Goal: Task Accomplishment & Management: Complete application form

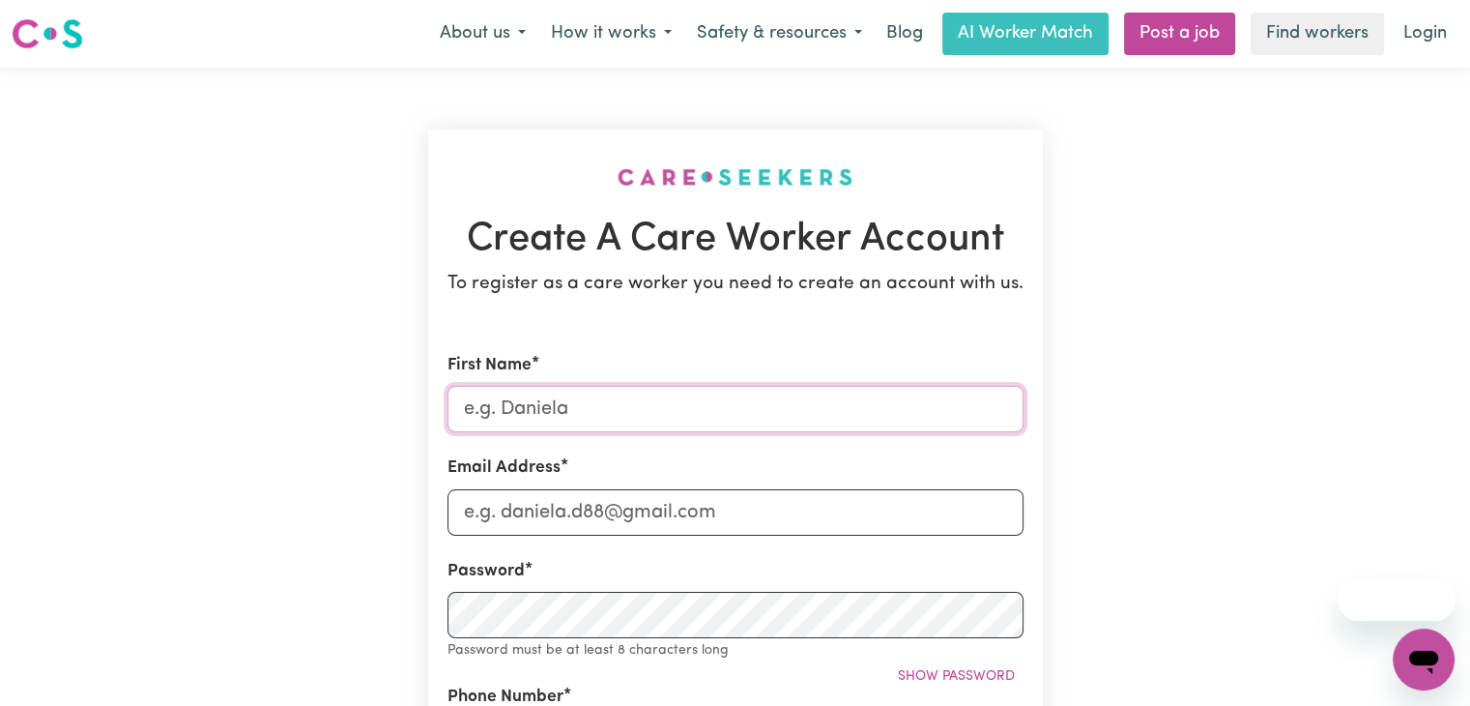
drag, startPoint x: 0, startPoint y: 0, endPoint x: 732, endPoint y: 430, distance: 848.8
click at [732, 430] on input "First Name" at bounding box center [736, 409] width 576 height 46
type input "Kaio"
type input "[EMAIL_ADDRESS][DOMAIN_NAME]"
type input "0430619962"
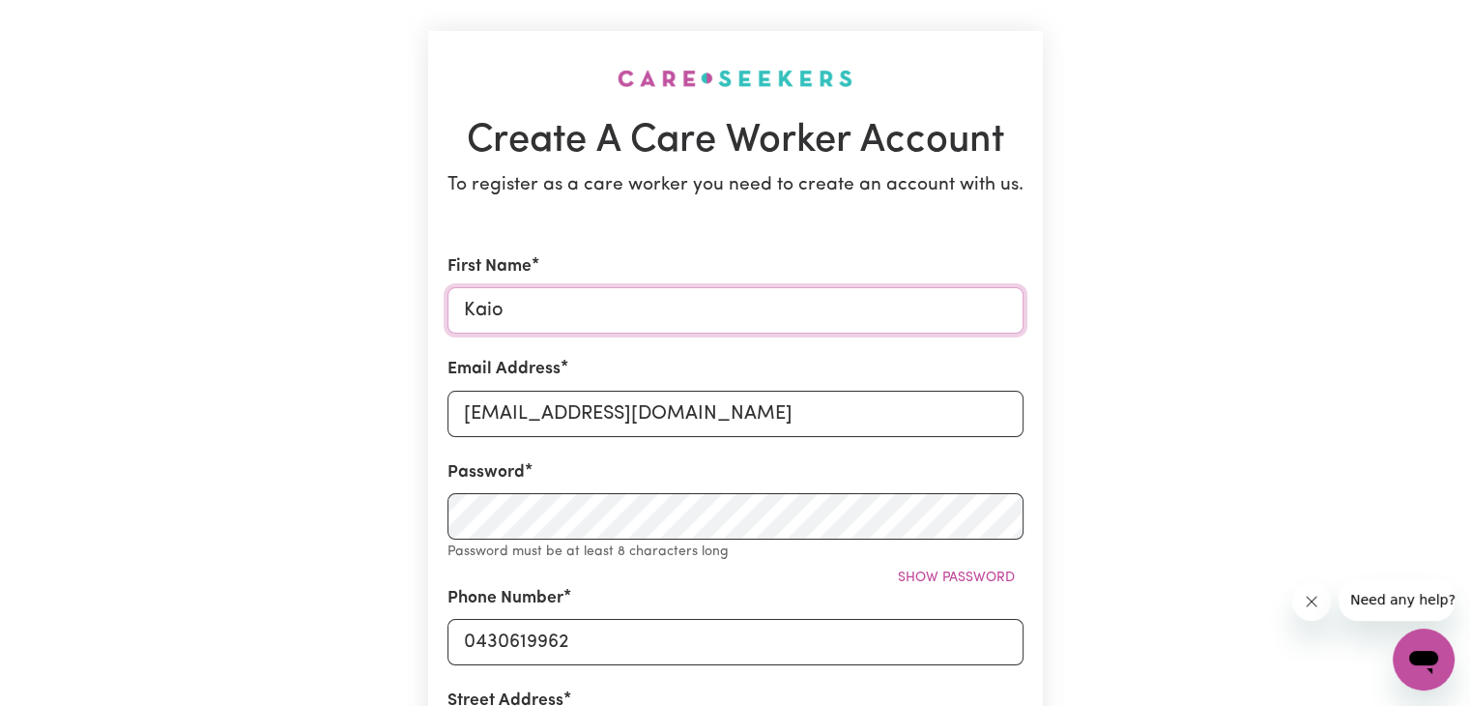
scroll to position [290, 0]
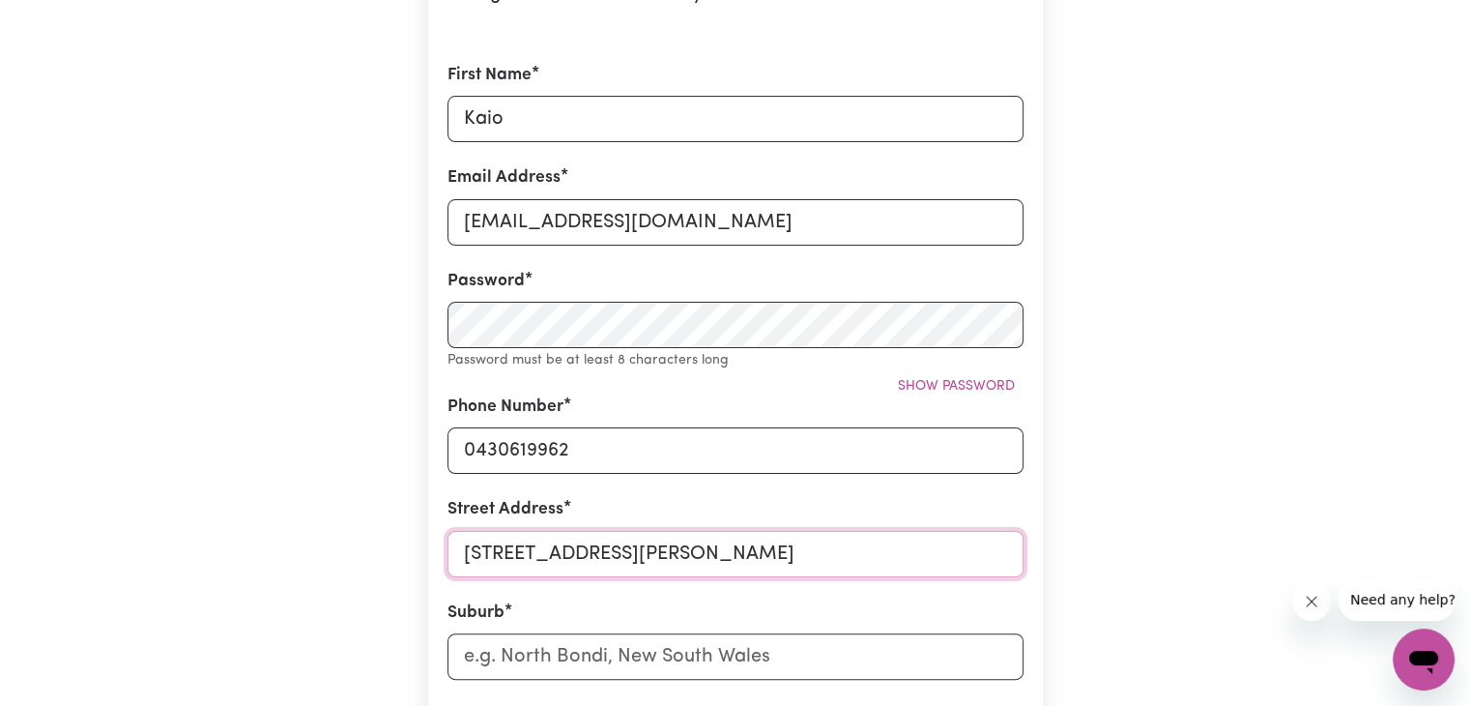
click at [639, 556] on input "[STREET_ADDRESS][PERSON_NAME]" at bounding box center [736, 554] width 576 height 46
type input "[STREET_ADDRESS]"
click at [624, 657] on input "text" at bounding box center [736, 656] width 576 height 46
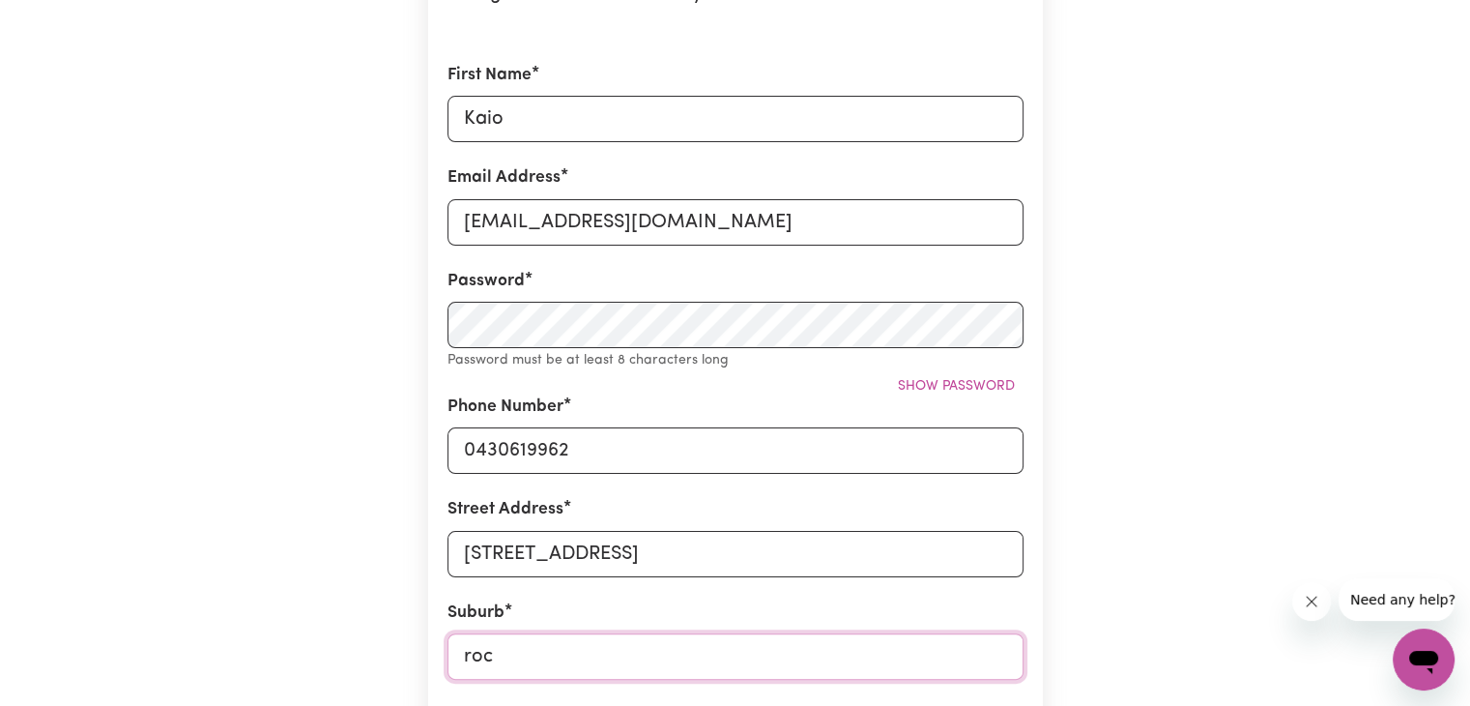
type input "rock"
type input "[GEOGRAPHIC_DATA], [GEOGRAPHIC_DATA], 2630"
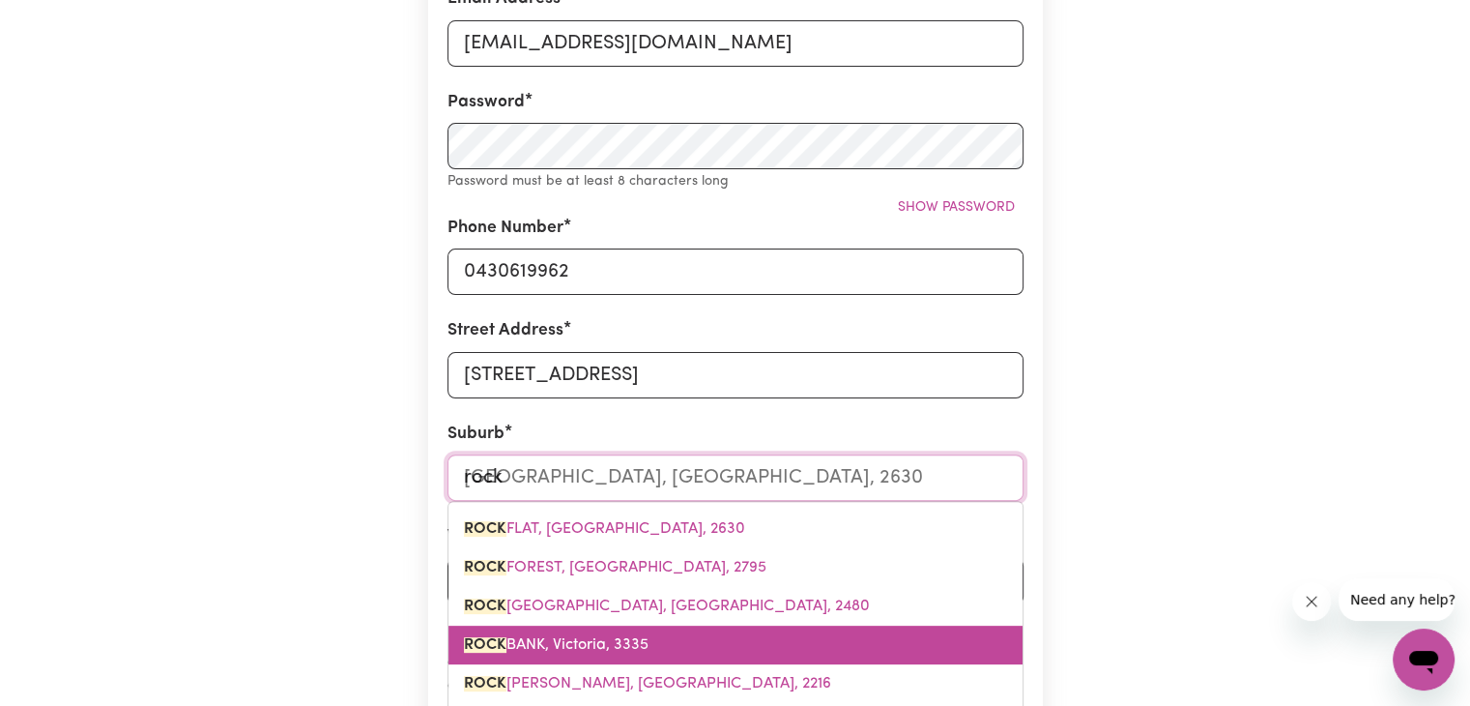
scroll to position [483, 0]
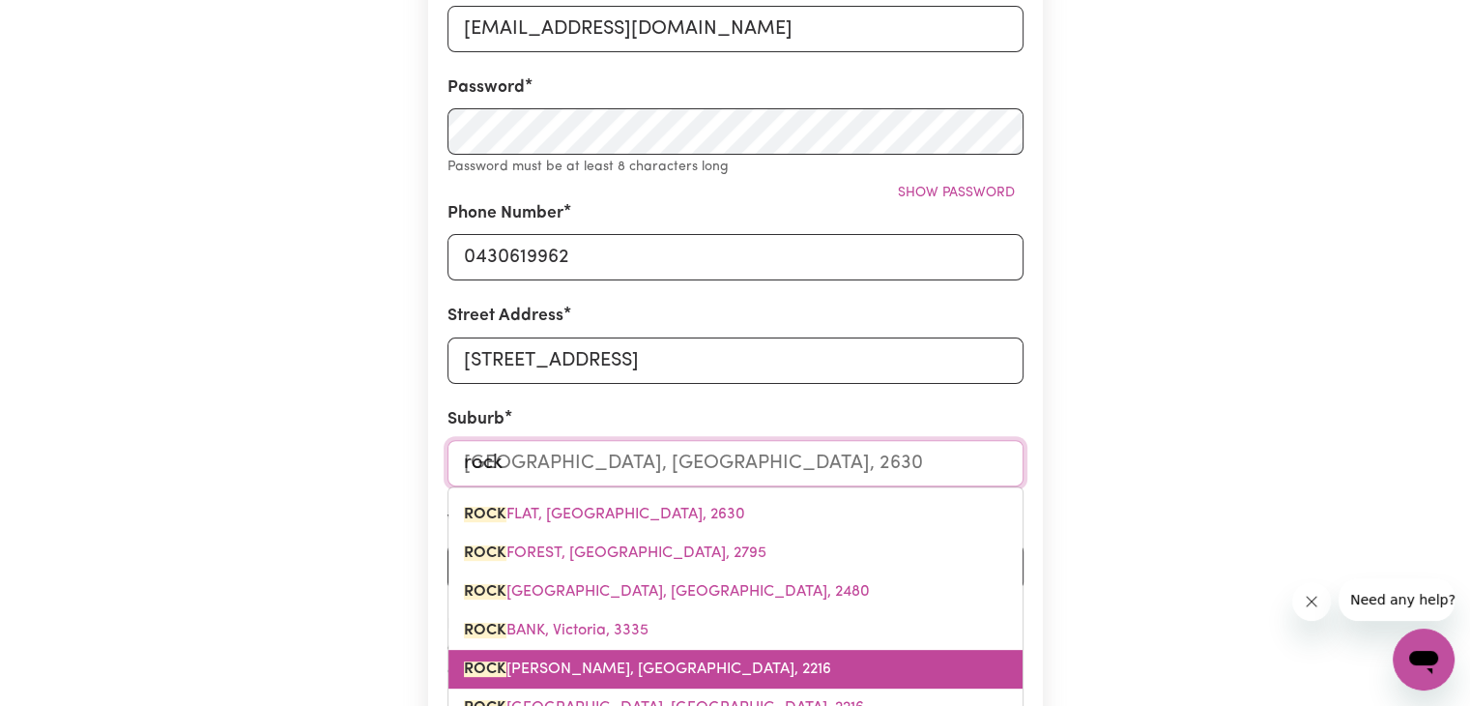
click at [624, 652] on link "[GEOGRAPHIC_DATA][PERSON_NAME], [GEOGRAPHIC_DATA], 2216" at bounding box center [736, 669] width 574 height 39
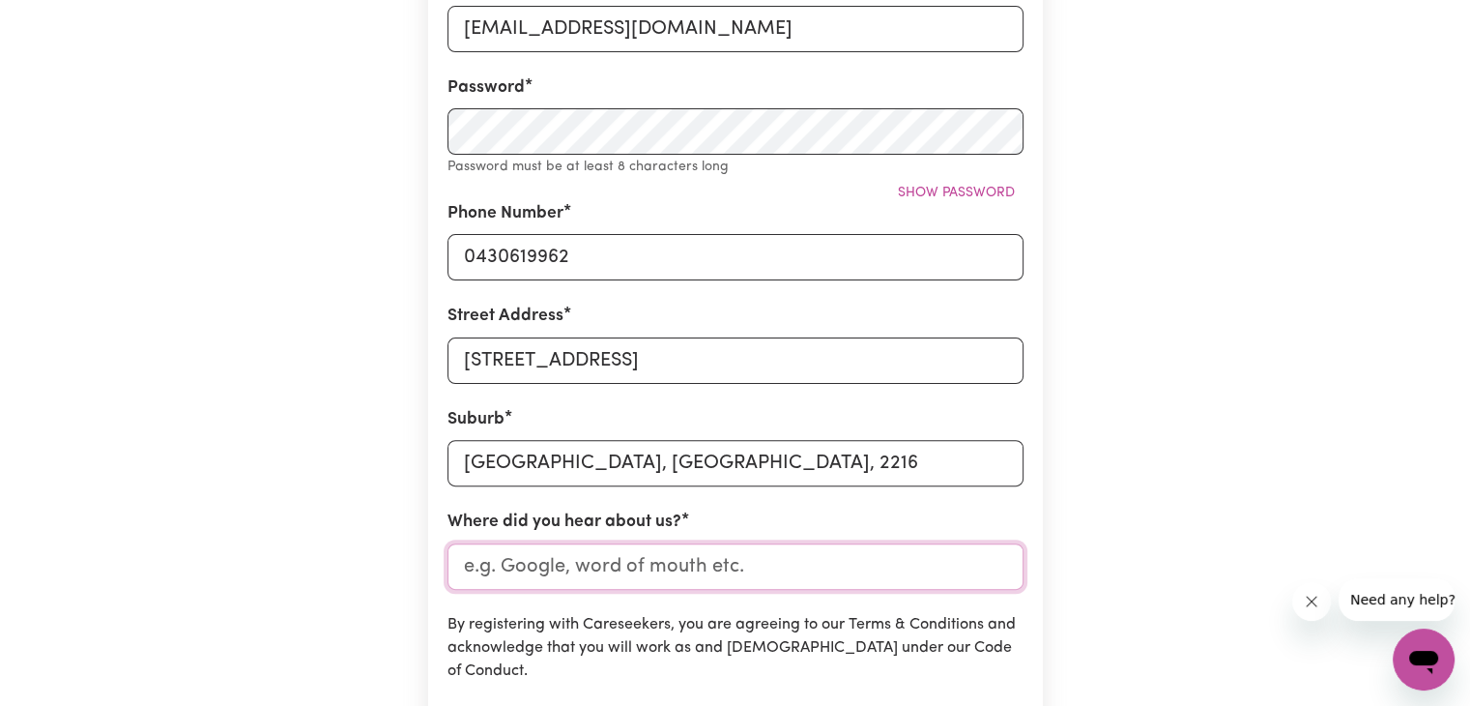
click at [672, 577] on input "Where did you hear about us?" at bounding box center [736, 566] width 576 height 46
type input "Indeed"
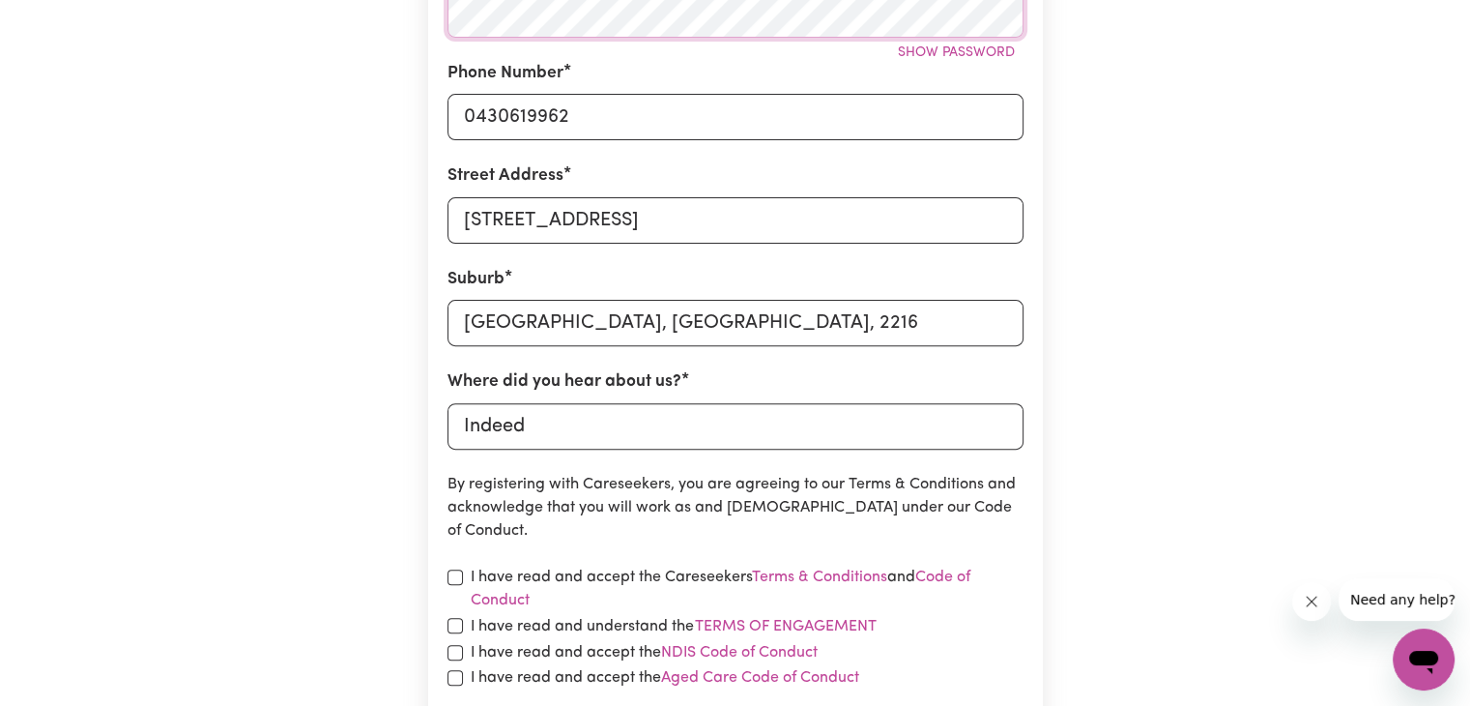
scroll to position [870, 0]
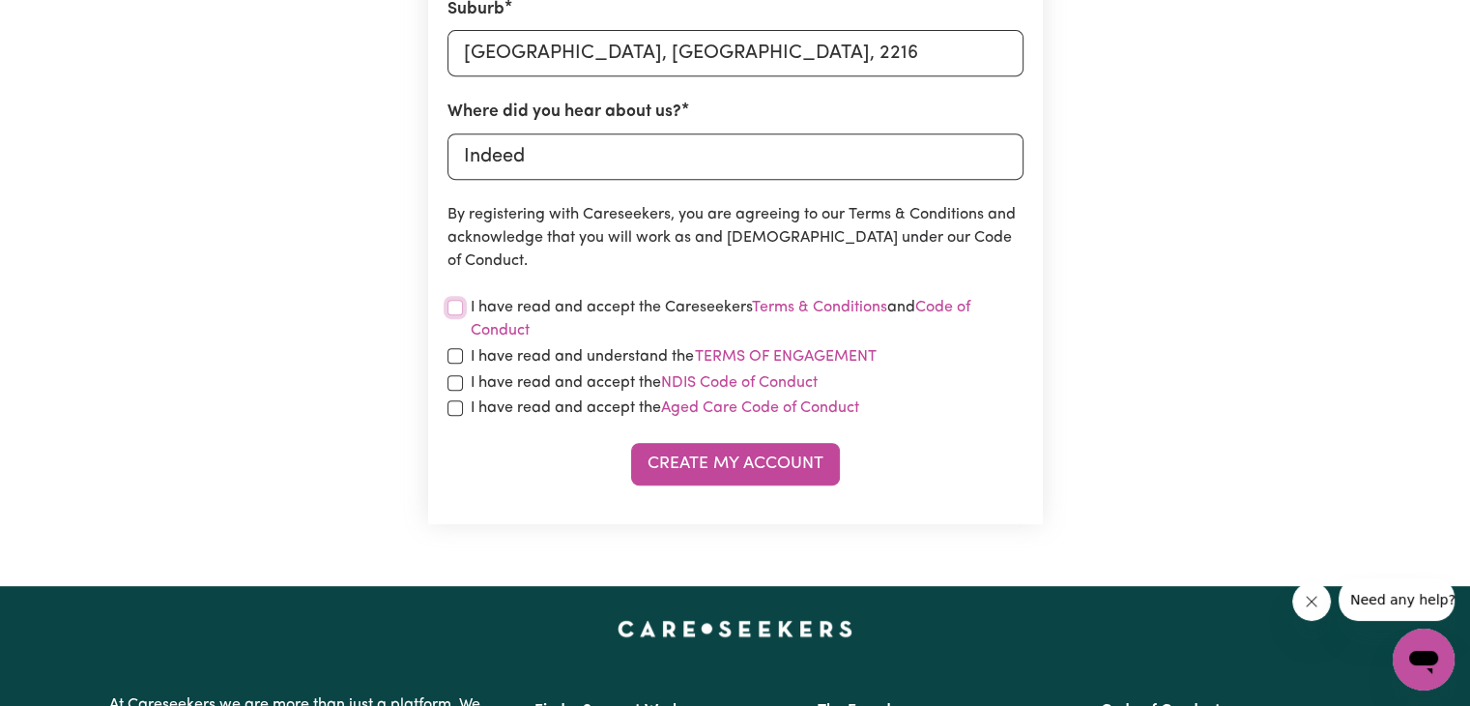
click at [456, 306] on input "checkbox" at bounding box center [455, 307] width 15 height 15
checkbox input "true"
click at [452, 354] on input "checkbox" at bounding box center [455, 355] width 15 height 15
checkbox input "true"
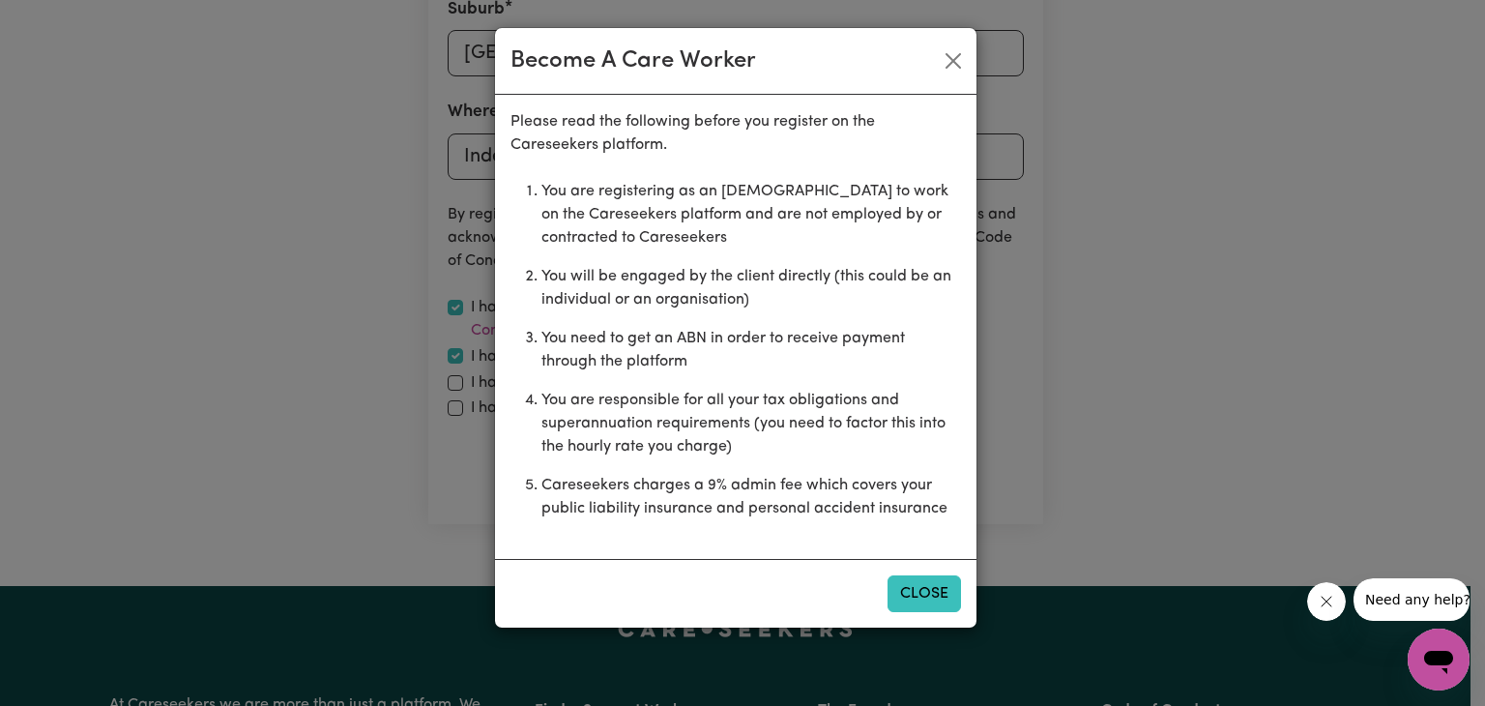
click at [926, 596] on button "Close" at bounding box center [923, 593] width 73 height 37
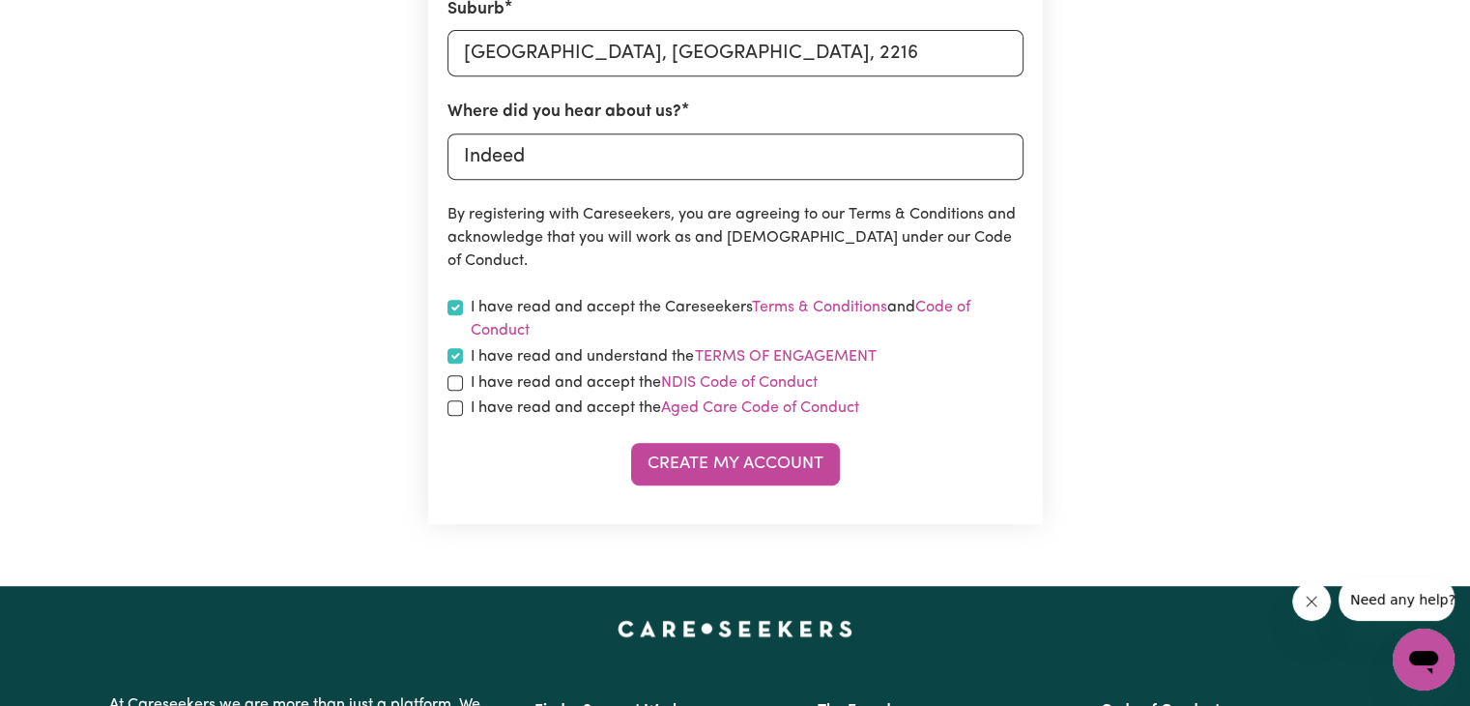
click at [463, 388] on div "I have read and accept the NDIS Code of Conduct" at bounding box center [736, 382] width 576 height 23
click at [460, 411] on input "checkbox" at bounding box center [455, 407] width 15 height 15
checkbox input "true"
click at [456, 385] on input "checkbox" at bounding box center [455, 382] width 15 height 15
checkbox input "true"
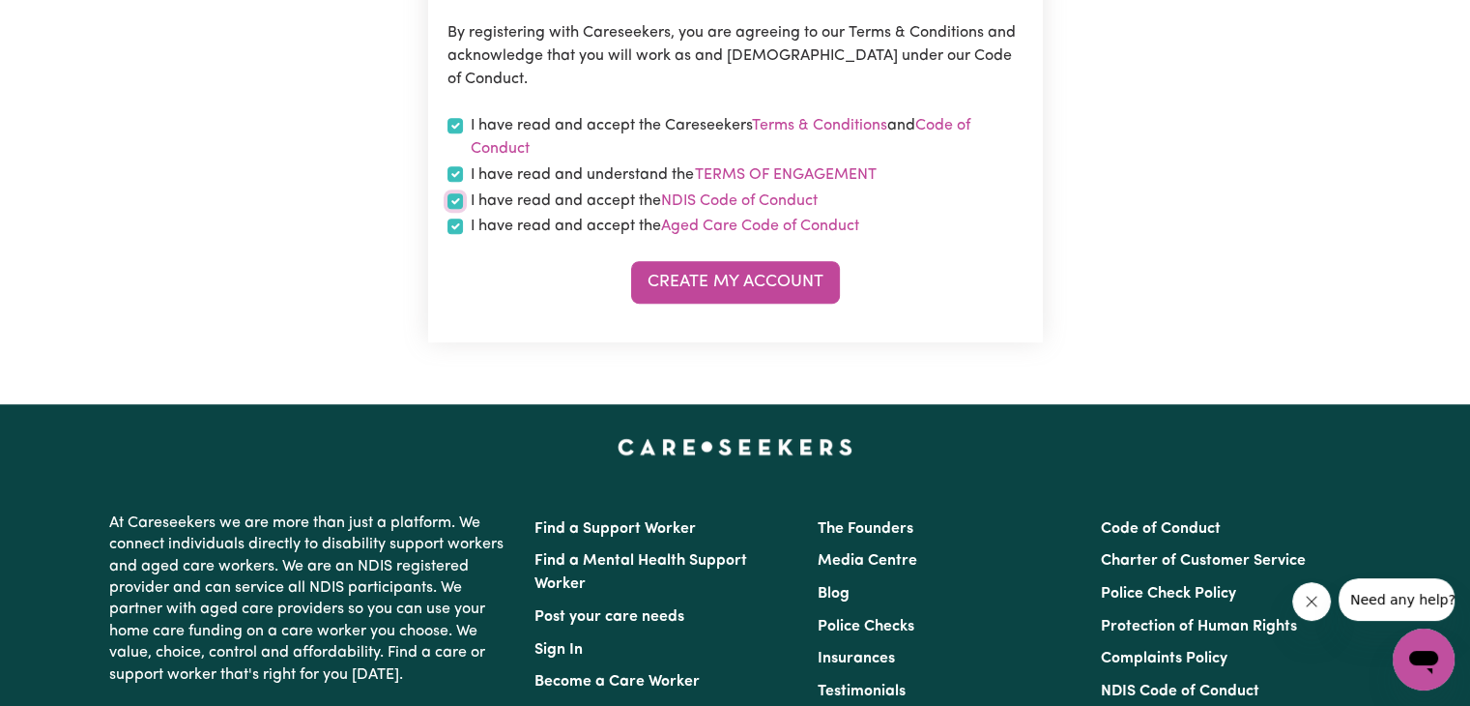
scroll to position [1063, 0]
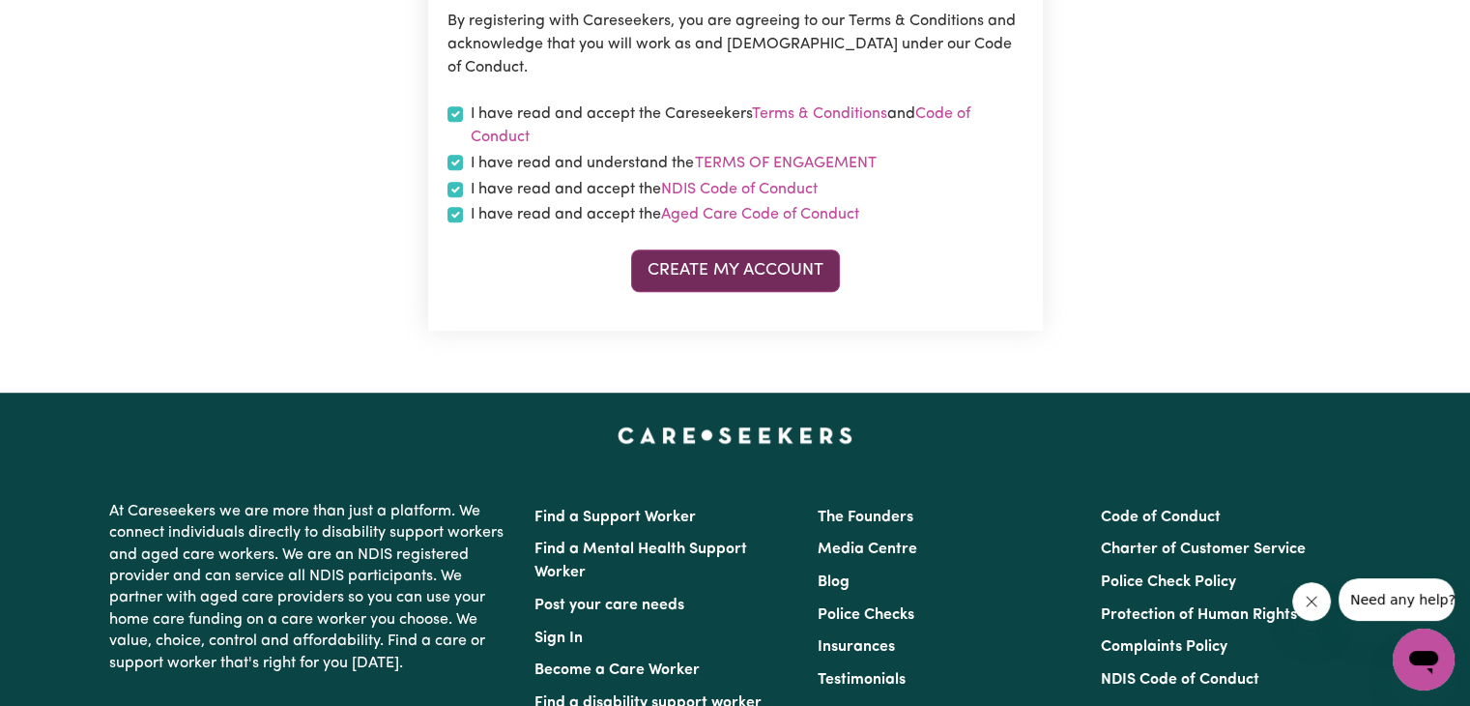
click at [670, 282] on button "Create My Account" at bounding box center [735, 270] width 209 height 43
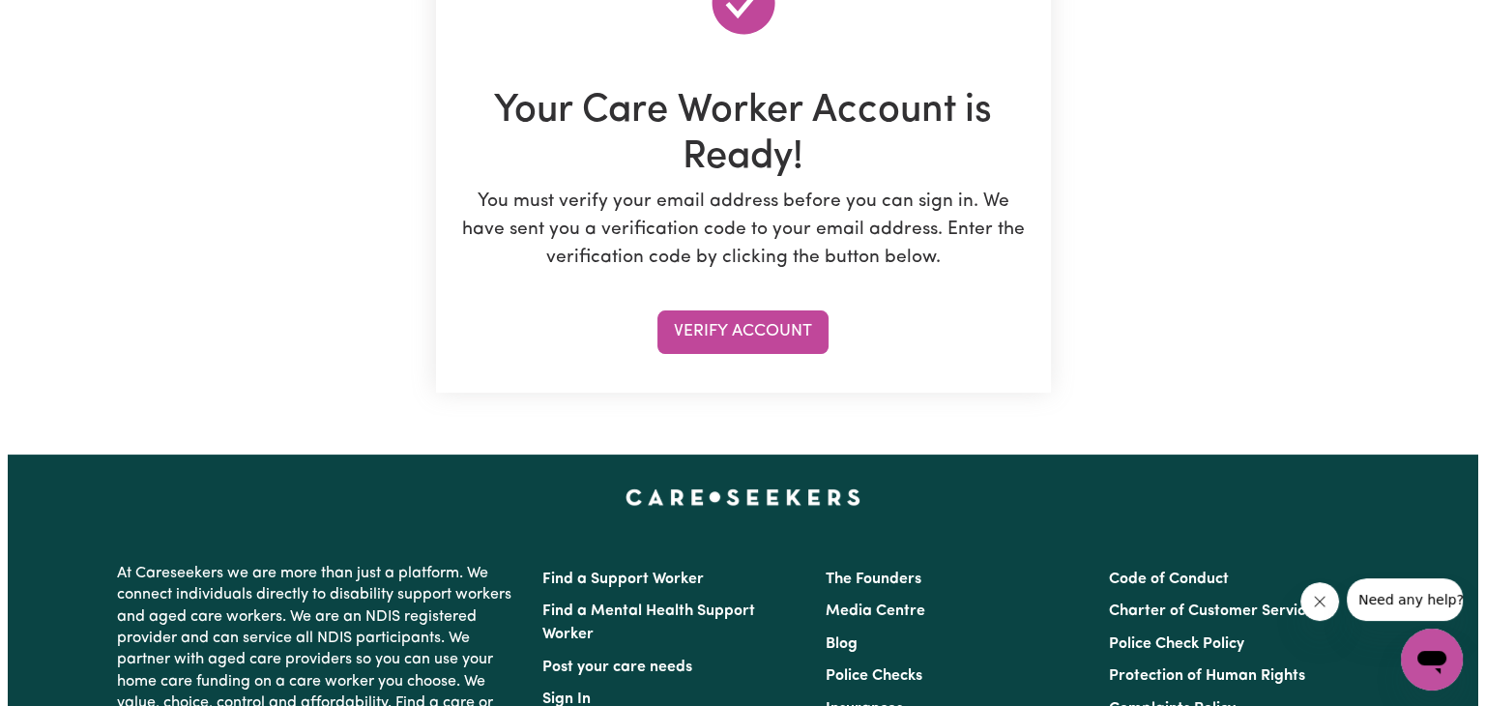
scroll to position [290, 0]
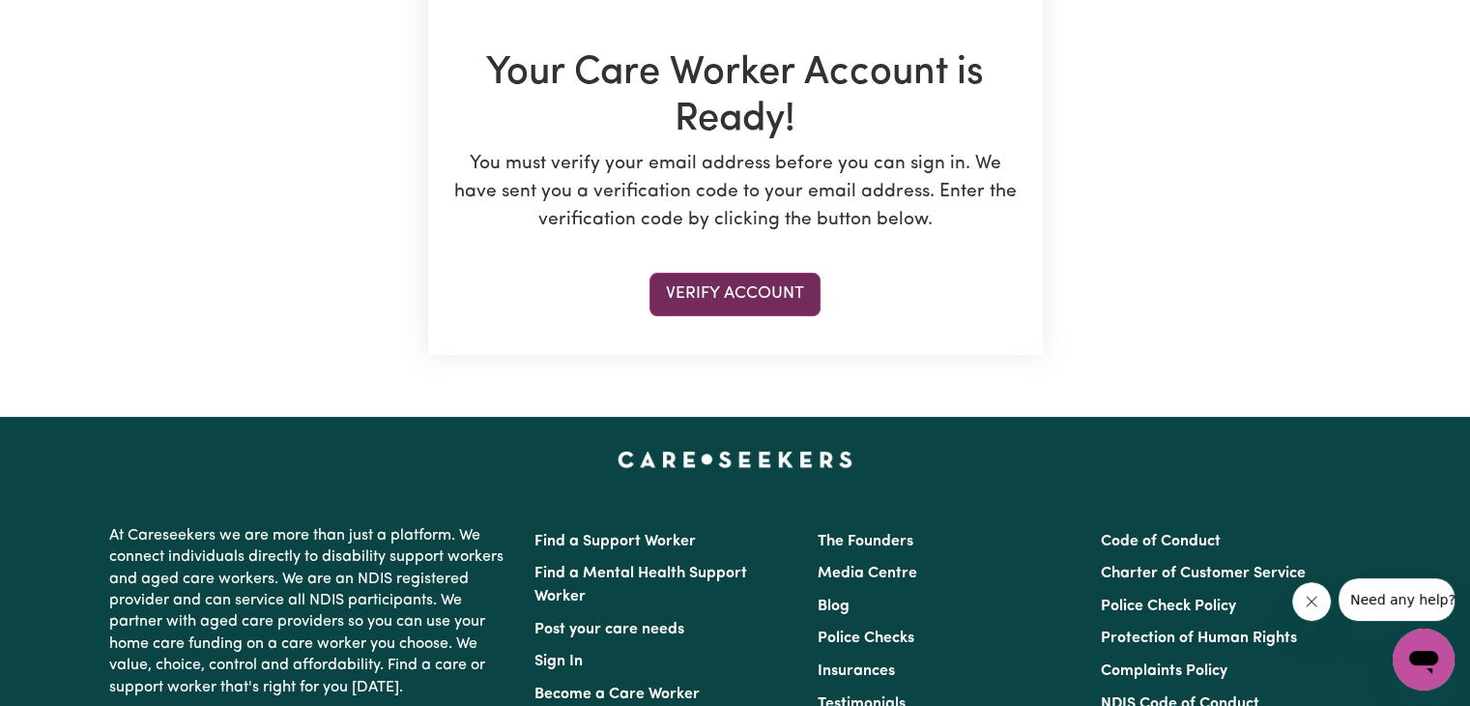
click at [742, 283] on button "Verify Account" at bounding box center [735, 294] width 171 height 43
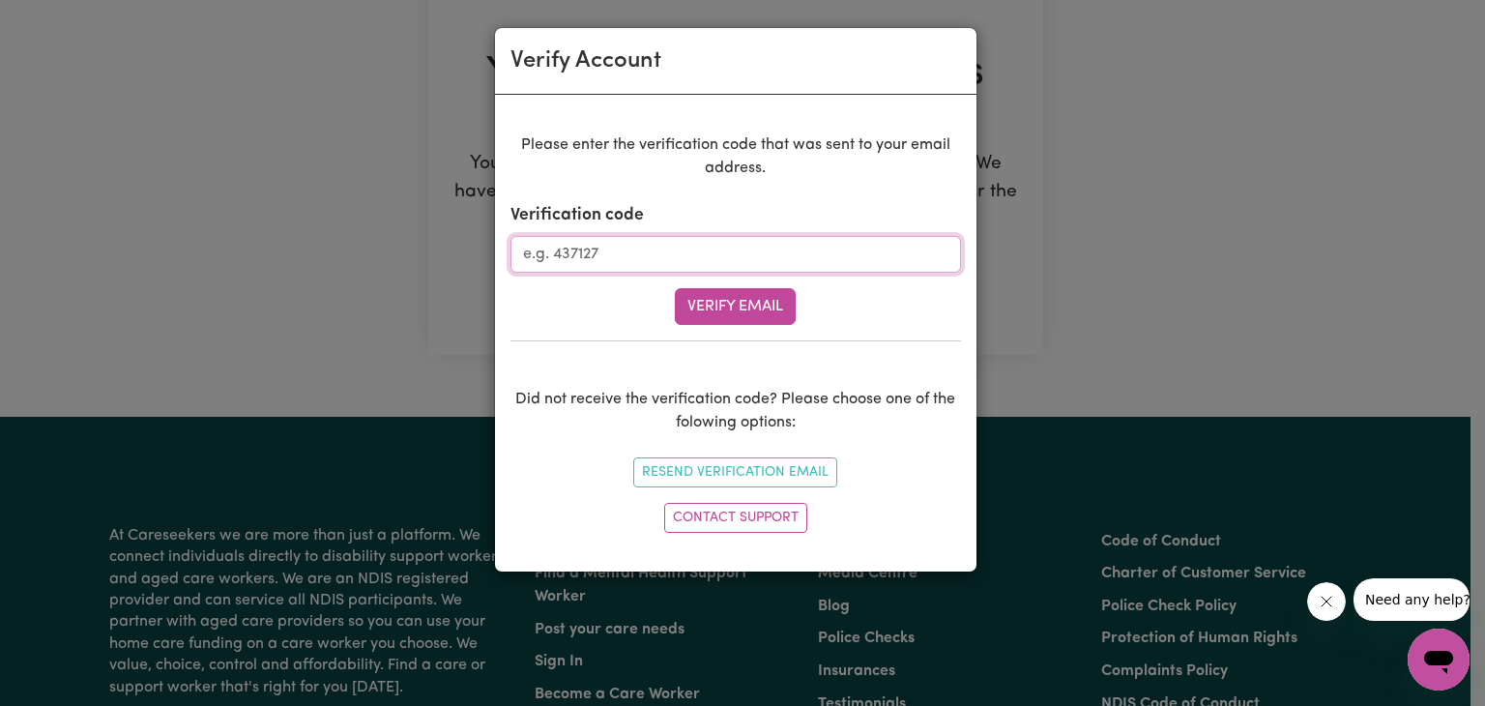
click at [812, 246] on input "Verification code" at bounding box center [735, 254] width 450 height 37
type input "695713"
click at [754, 301] on button "Verify Email" at bounding box center [735, 306] width 121 height 37
